Goal: Check status

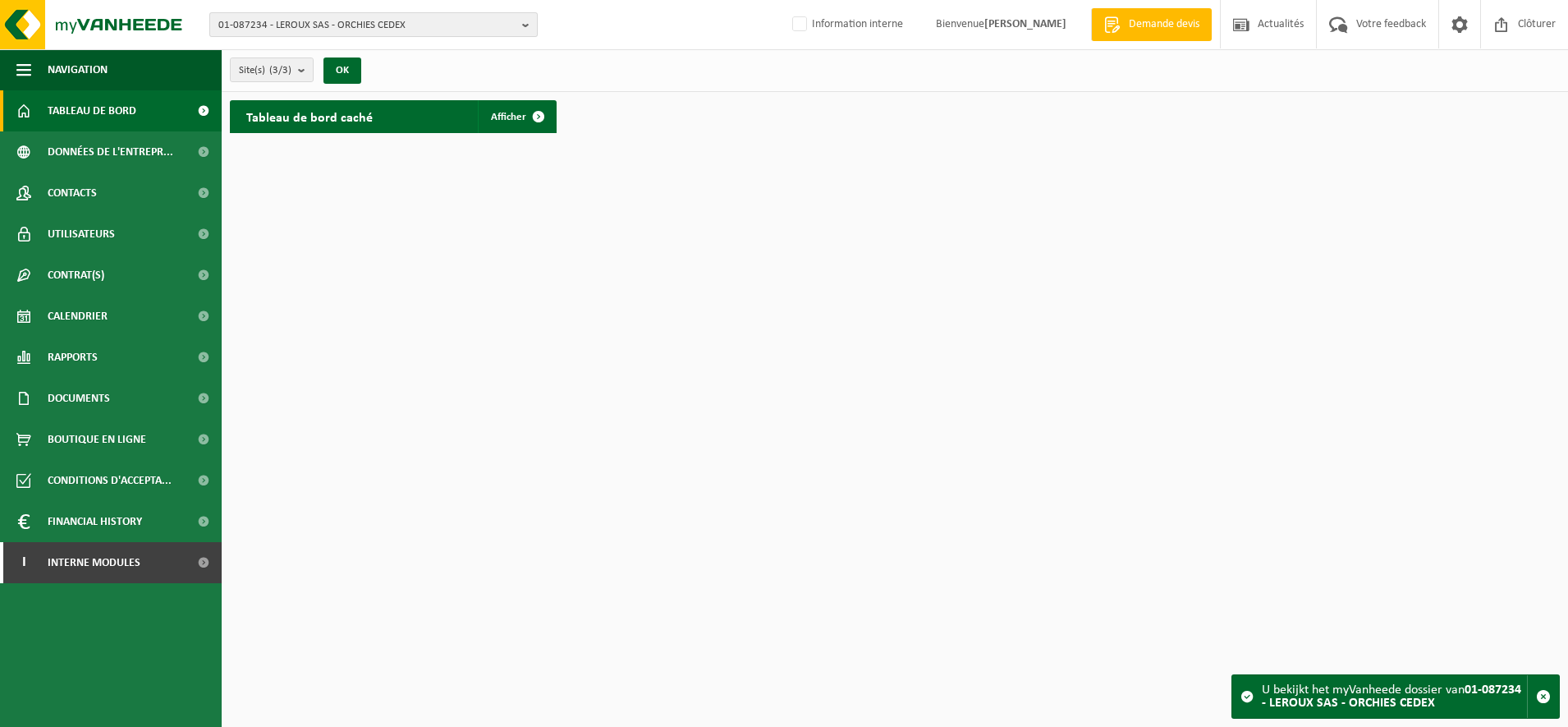
click at [366, 30] on span "01-087234 - LEROUX SAS - ORCHIES CEDEX" at bounding box center [367, 25] width 297 height 24
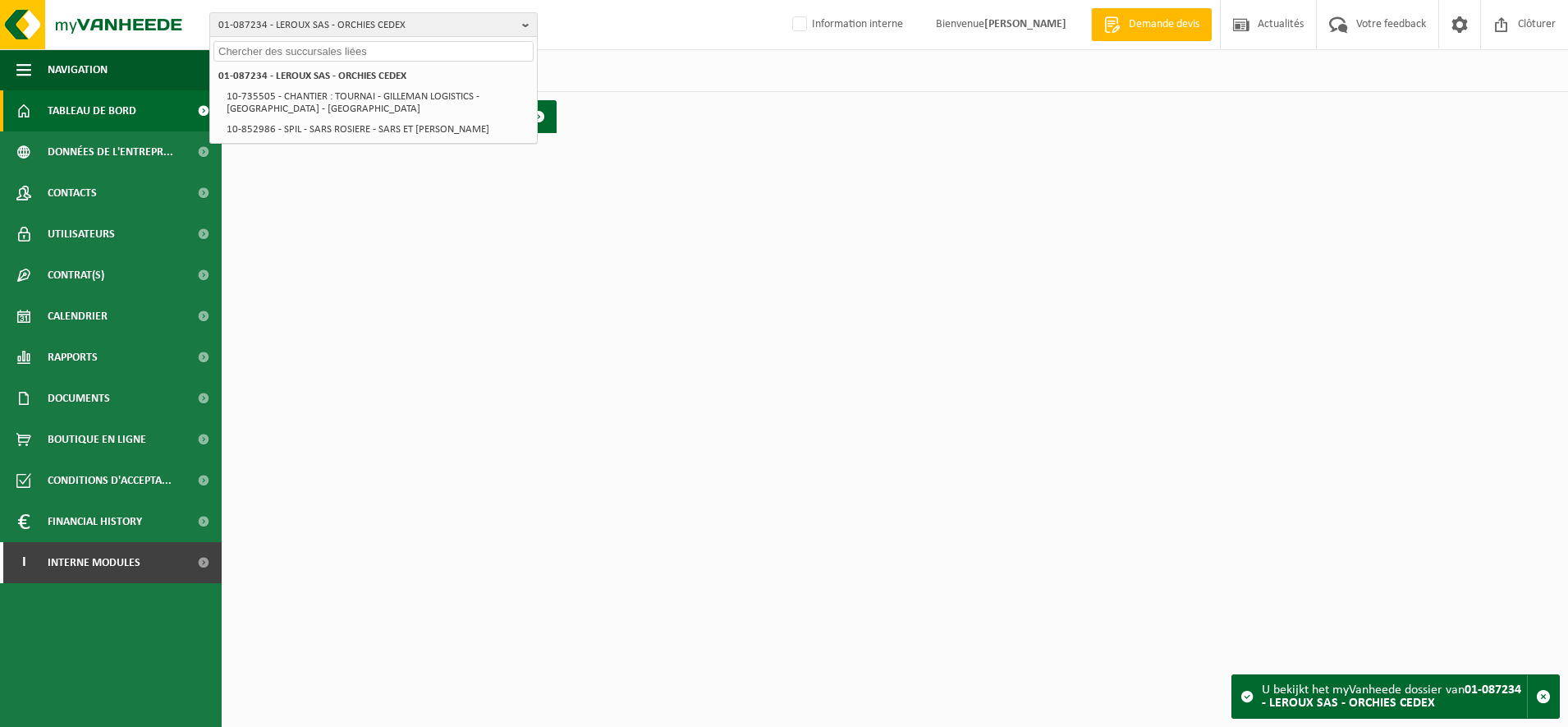
click at [315, 50] on input "text" at bounding box center [373, 51] width 320 height 20
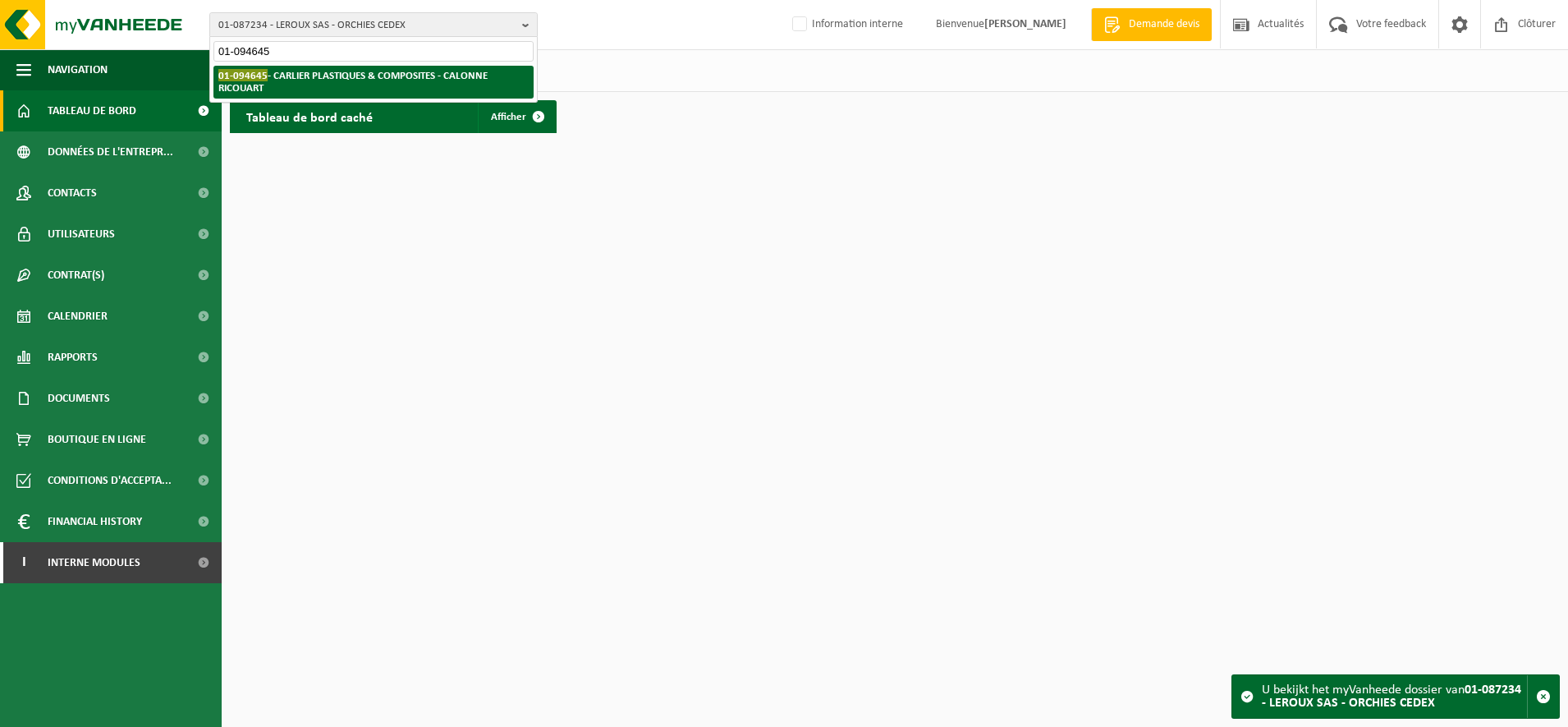
type input "01-094645"
click at [310, 78] on strong "01-094645 - CARLIER PLASTIQUES & COMPOSITES - CALONNE RICOUART" at bounding box center [352, 81] width 269 height 24
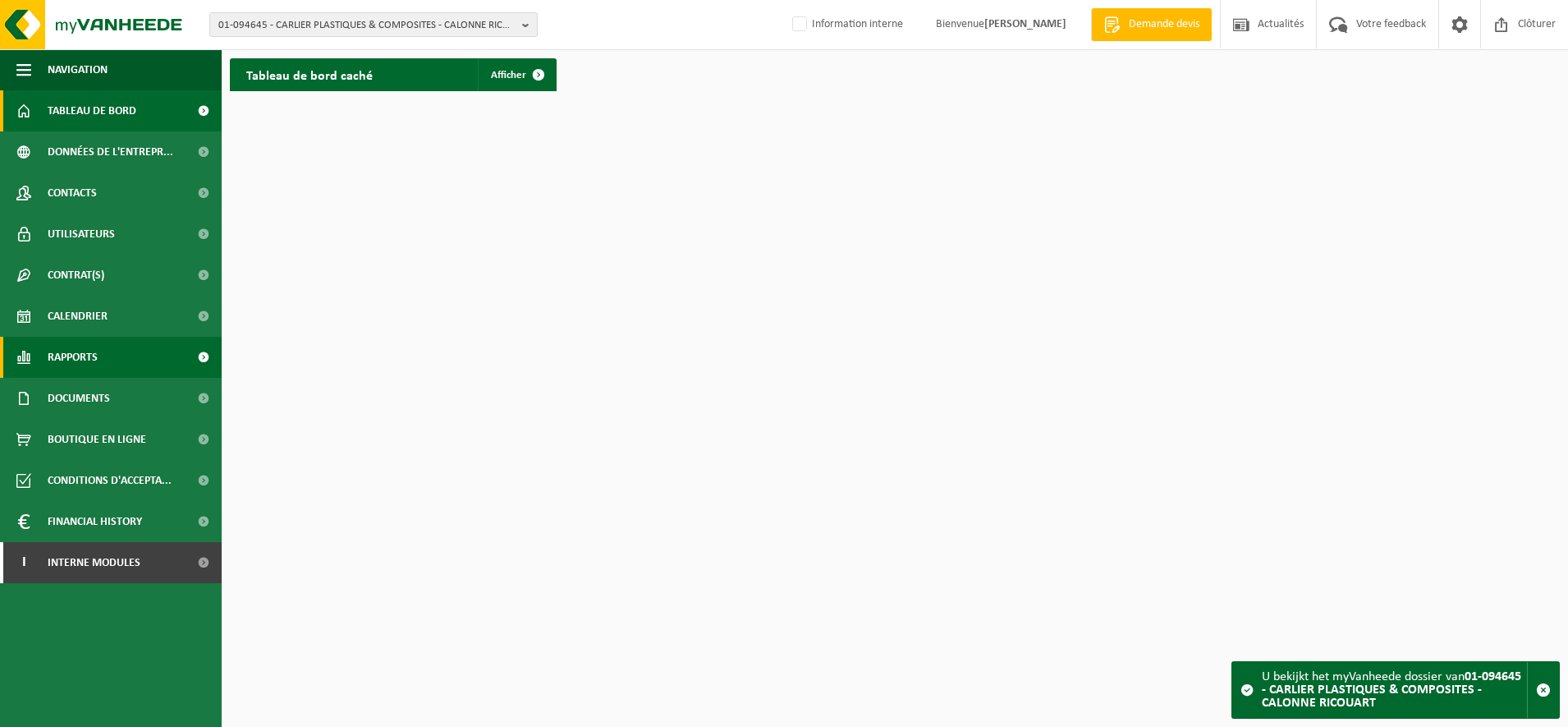
click at [96, 346] on span "Rapports" at bounding box center [73, 357] width 50 height 41
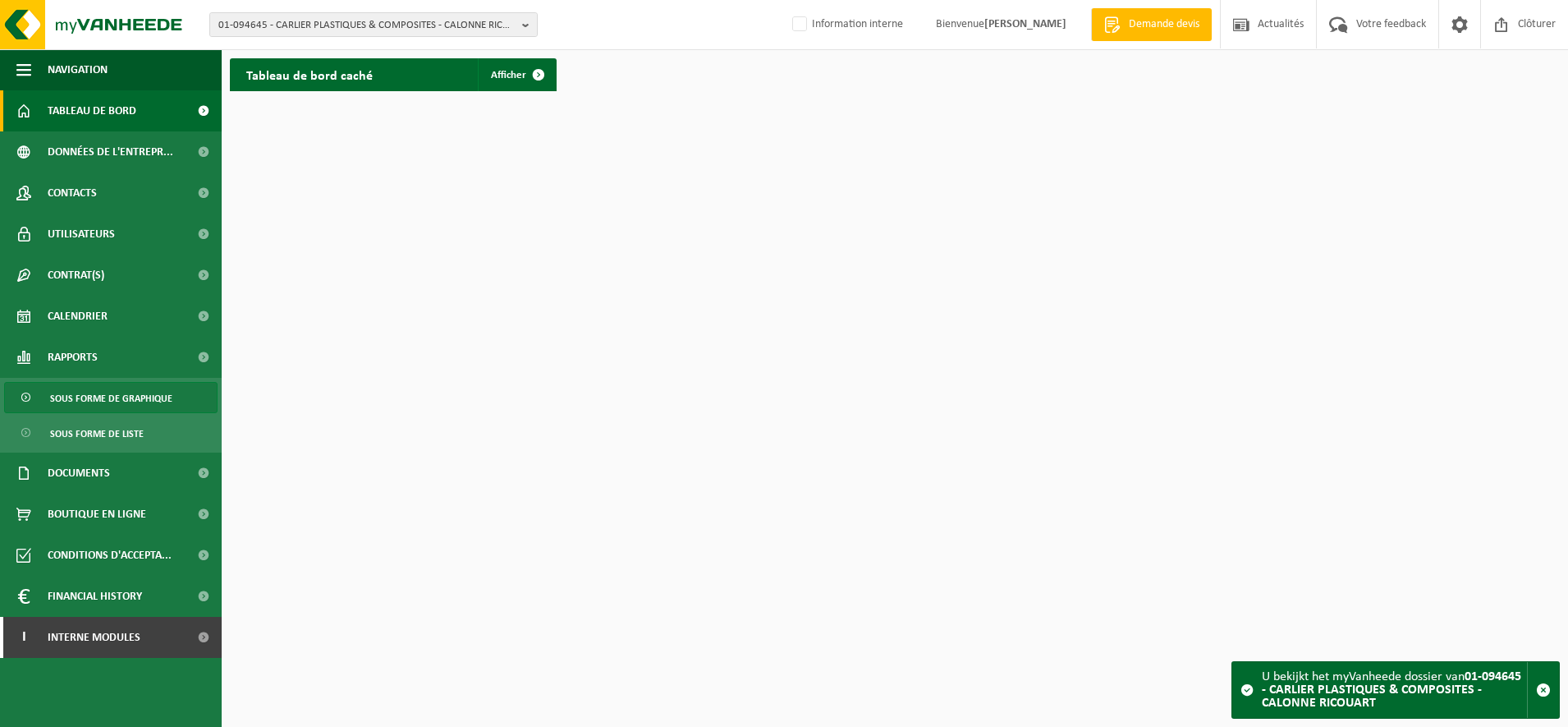
click at [91, 391] on span "Sous forme de graphique" at bounding box center [112, 398] width 122 height 31
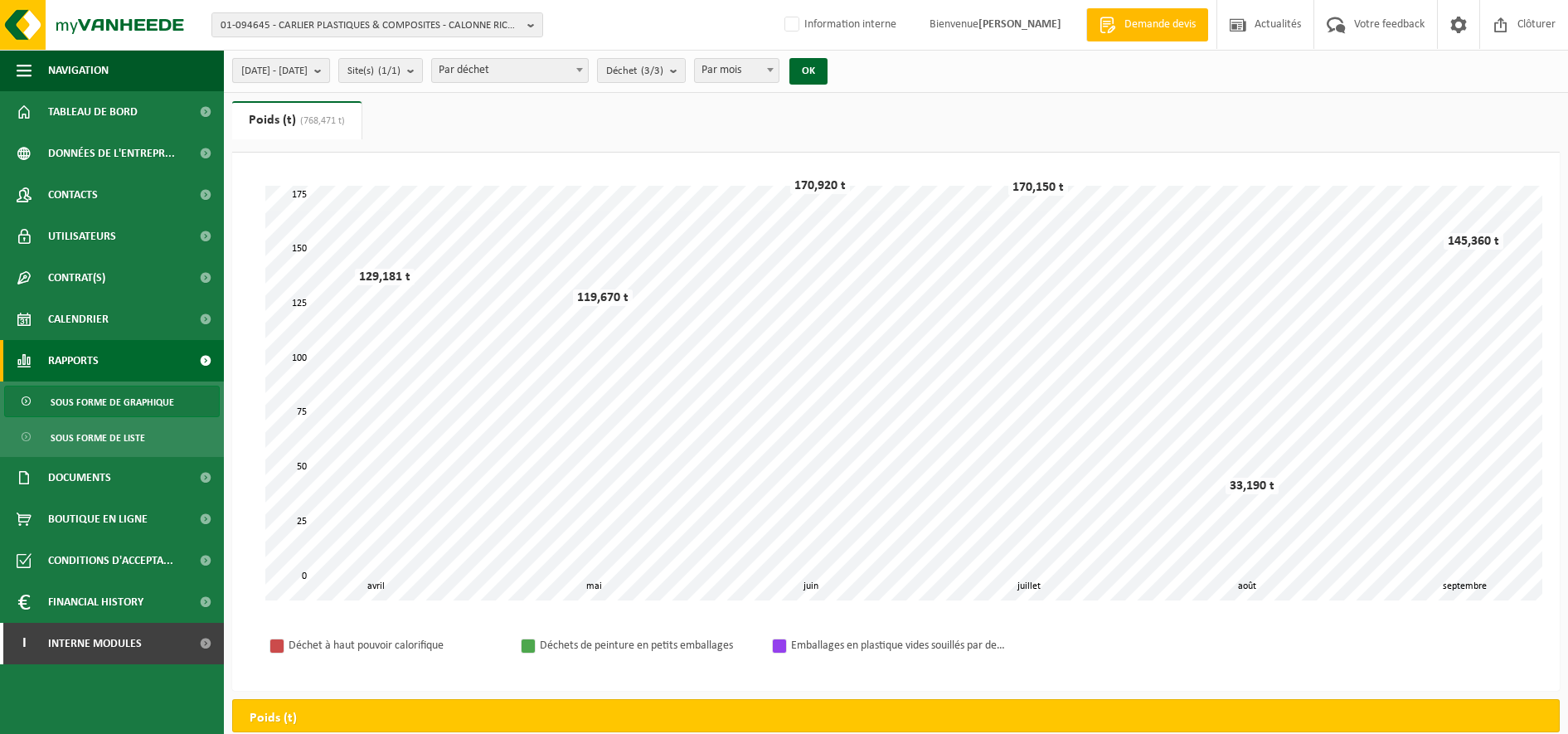
click at [330, 67] on b "submit" at bounding box center [322, 70] width 15 height 23
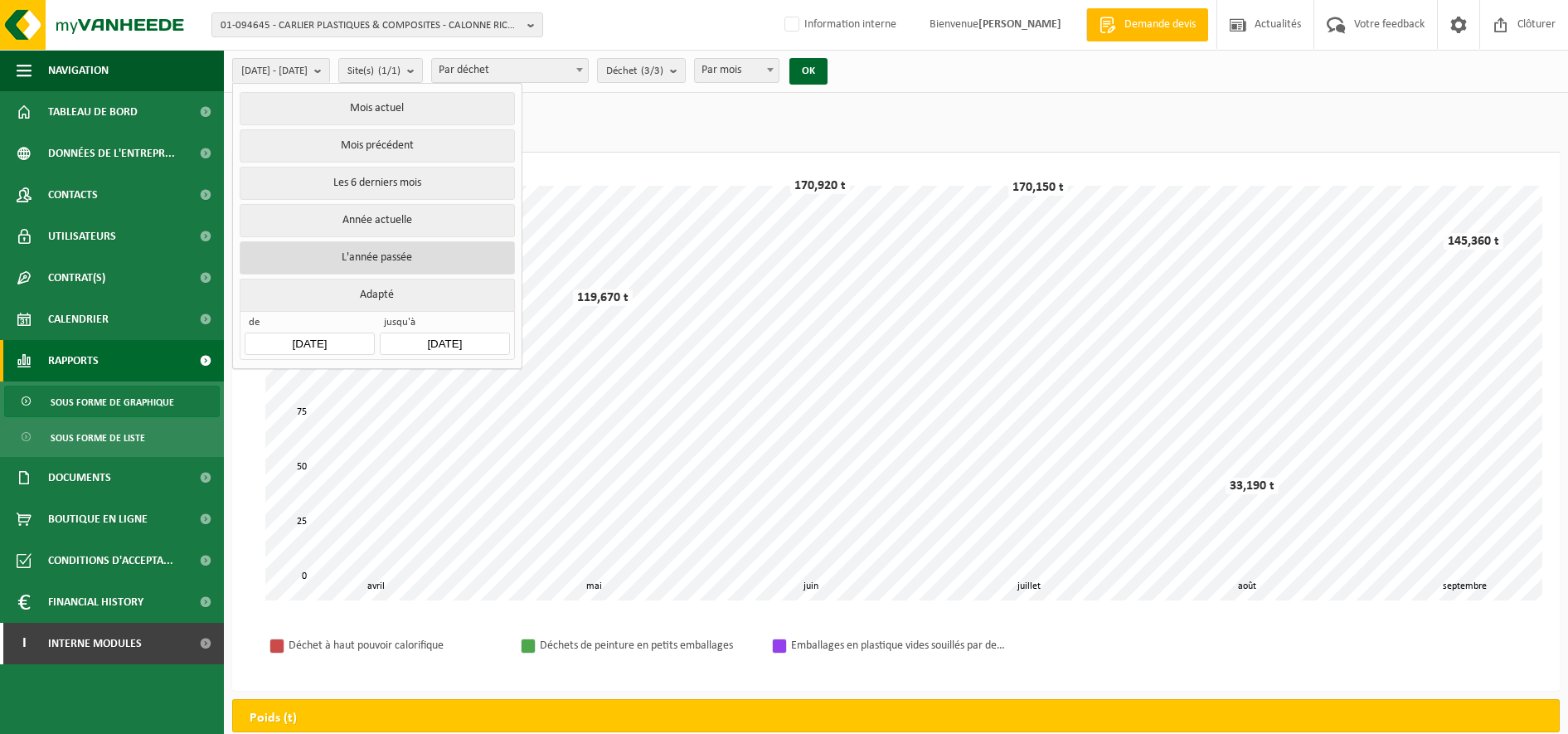
click at [337, 253] on button "L'année passée" at bounding box center [377, 258] width 274 height 33
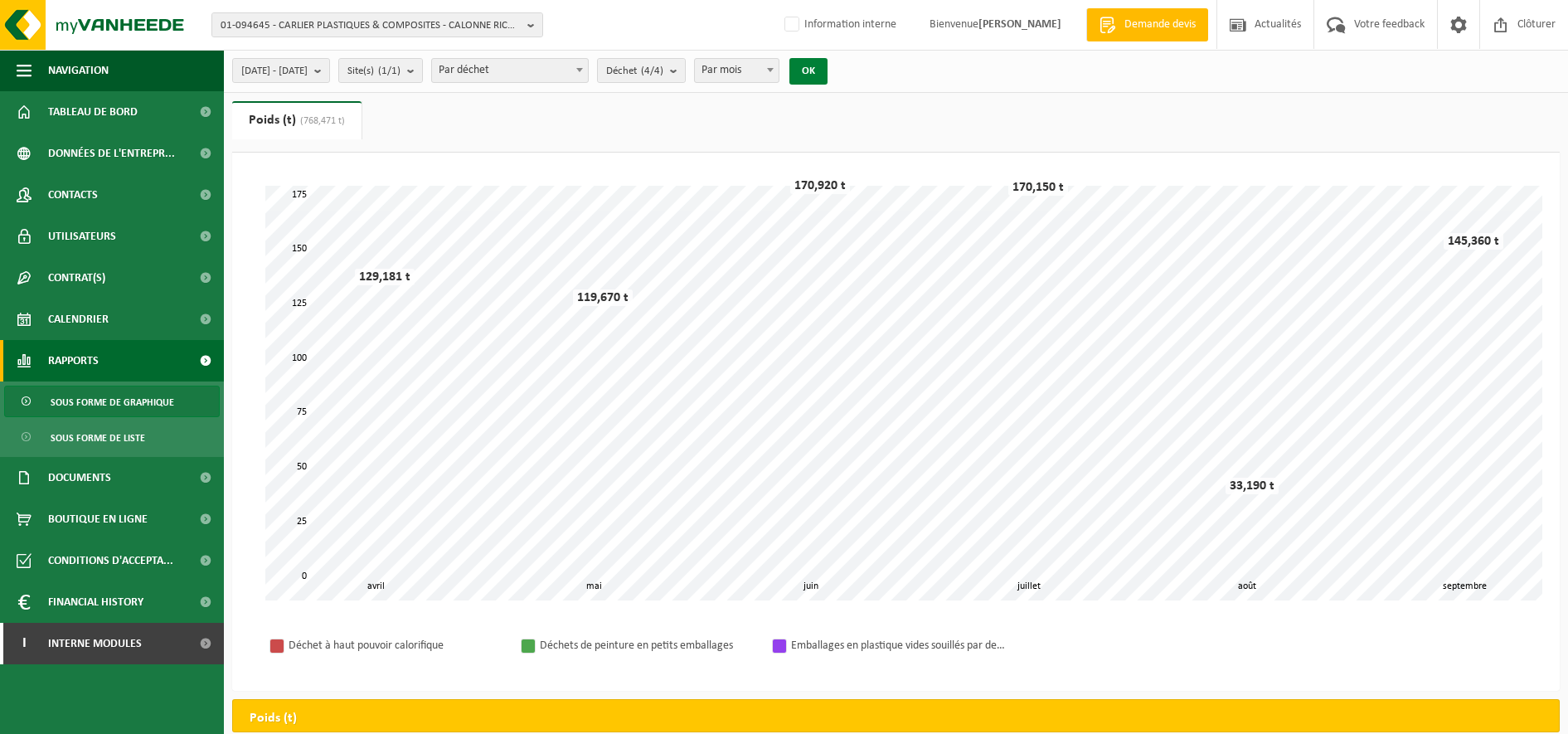
click at [828, 74] on button "OK" at bounding box center [808, 71] width 38 height 26
